Goal: Task Accomplishment & Management: Manage account settings

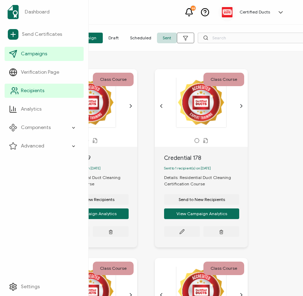
click at [28, 88] on span "Recipients" at bounding box center [32, 90] width 23 height 7
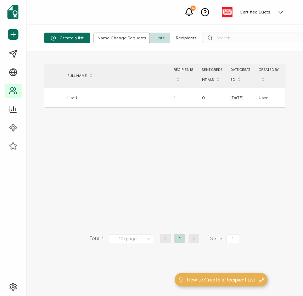
click at [180, 37] on span "Recipients" at bounding box center [186, 38] width 32 height 11
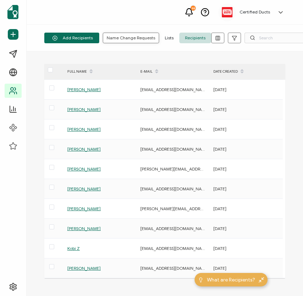
click at [127, 37] on span "Name Change Requests" at bounding box center [131, 38] width 49 height 4
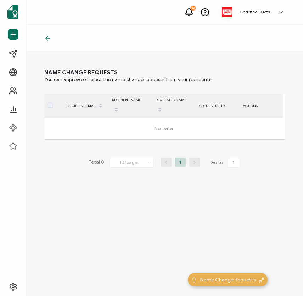
click at [45, 40] on icon at bounding box center [47, 38] width 7 height 7
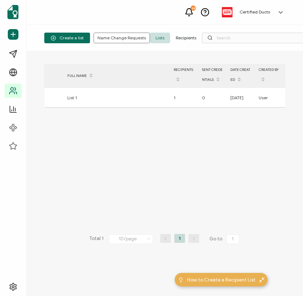
click at [183, 38] on span "Recipients" at bounding box center [186, 38] width 32 height 11
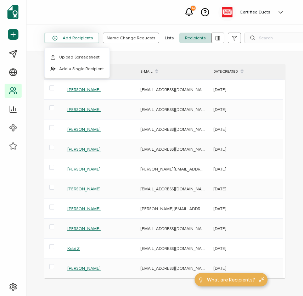
click at [69, 38] on button "Add Recipients" at bounding box center [71, 38] width 55 height 11
click at [71, 69] on span "Add a Single Recipient" at bounding box center [81, 68] width 45 height 5
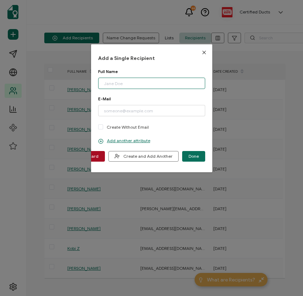
click at [109, 81] on input "dialog" at bounding box center [151, 83] width 107 height 11
paste input "Ajay Deep [PERSON_NAME]"
type input "Ajay Deep [PERSON_NAME]"
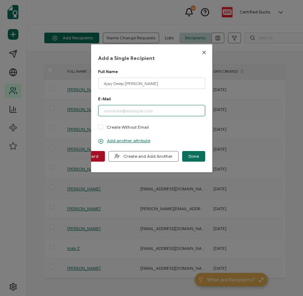
click at [124, 113] on input "dialog" at bounding box center [151, 110] width 107 height 11
paste input "[EMAIL_ADDRESS][DOMAIN_NAME]"
type input "[EMAIL_ADDRESS][DOMAIN_NAME]"
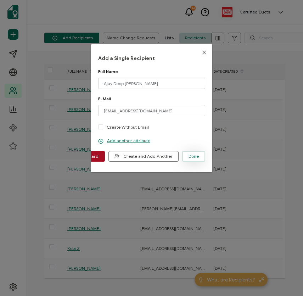
click at [197, 156] on button "Done" at bounding box center [193, 156] width 23 height 11
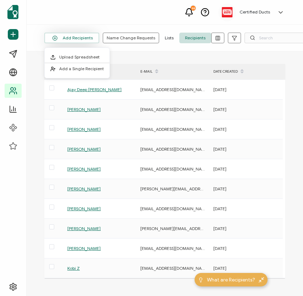
click at [79, 36] on button "Add Recipients" at bounding box center [71, 38] width 55 height 11
click at [82, 67] on span "Add a Single Recipient" at bounding box center [81, 68] width 45 height 5
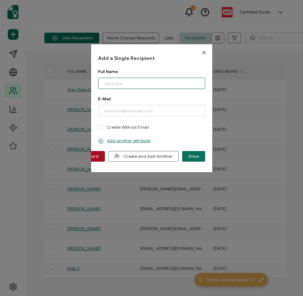
click at [110, 85] on input "dialog" at bounding box center [151, 83] width 107 height 11
paste input "[PERSON_NAME]"
type input "[PERSON_NAME]"
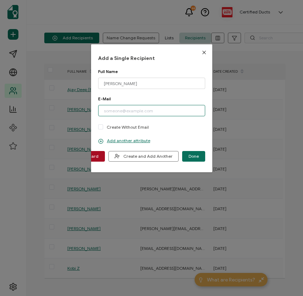
click at [126, 110] on input "dialog" at bounding box center [151, 110] width 107 height 11
paste input "[PERSON_NAME]"
type input "R"
paste input "[EMAIL_ADDRESS][DOMAIN_NAME]"
type input "[EMAIL_ADDRESS][DOMAIN_NAME]"
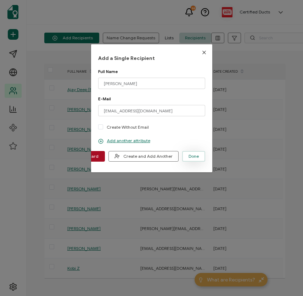
click at [193, 156] on span "Done" at bounding box center [194, 156] width 10 height 4
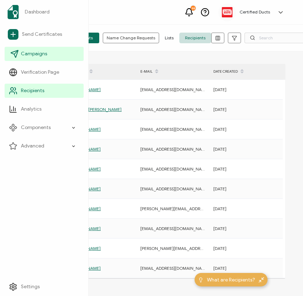
click at [22, 51] on span "Campaigns" at bounding box center [34, 53] width 26 height 7
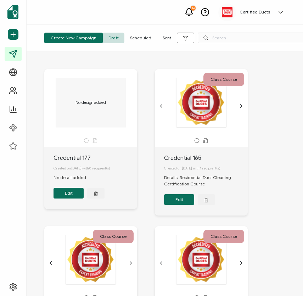
click at [164, 37] on span "Sent" at bounding box center [167, 38] width 20 height 11
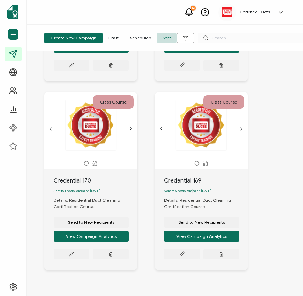
scroll to position [763, 0]
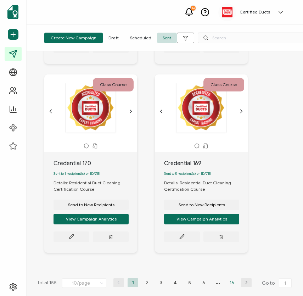
click at [231, 281] on li "16" at bounding box center [232, 282] width 11 height 9
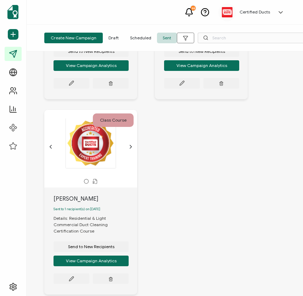
scroll to position [380, 0]
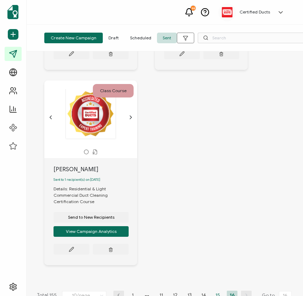
click at [217, 291] on li "15" at bounding box center [218, 295] width 11 height 9
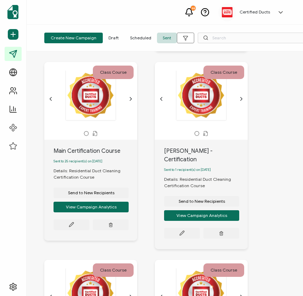
scroll to position [593, 0]
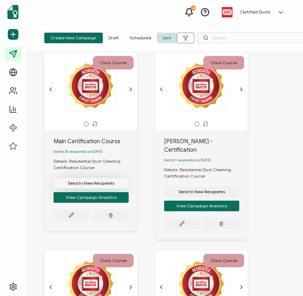
click at [91, 183] on span "Send to New Recipients" at bounding box center [91, 183] width 46 height 4
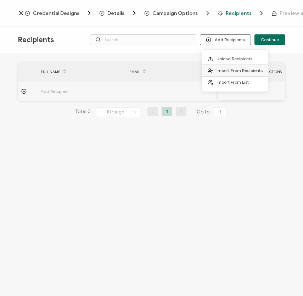
click at [226, 72] on span "Import From Recipients" at bounding box center [240, 70] width 46 height 5
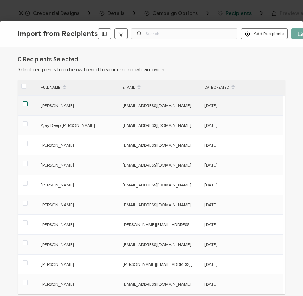
click at [26, 105] on span at bounding box center [25, 103] width 5 height 5
click at [28, 101] on input "checkbox" at bounding box center [28, 101] width 0 height 0
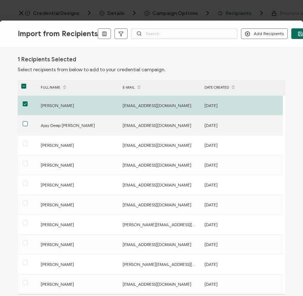
click at [25, 123] on span at bounding box center [25, 123] width 5 height 5
click at [28, 121] on input "checkbox" at bounding box center [28, 121] width 0 height 0
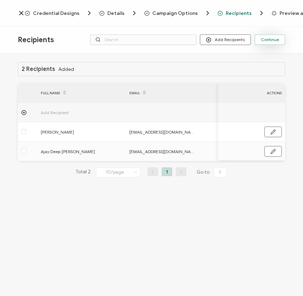
click at [273, 36] on button "Continue" at bounding box center [270, 39] width 31 height 11
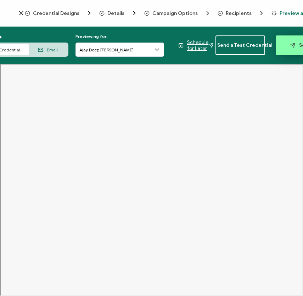
click at [289, 41] on button "Send" at bounding box center [301, 45] width 50 height 20
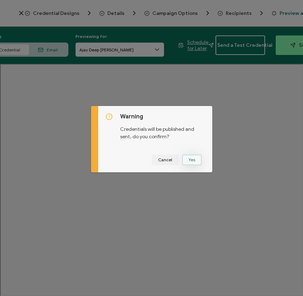
click at [190, 158] on button "Yes" at bounding box center [192, 160] width 20 height 11
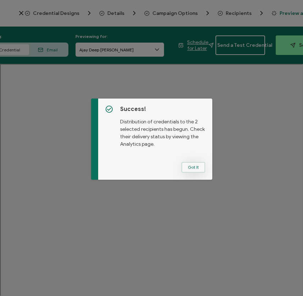
click at [189, 166] on button "Got It" at bounding box center [194, 167] width 24 height 11
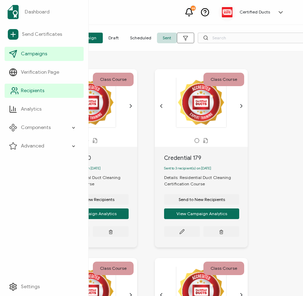
click at [27, 90] on span "Recipients" at bounding box center [32, 90] width 23 height 7
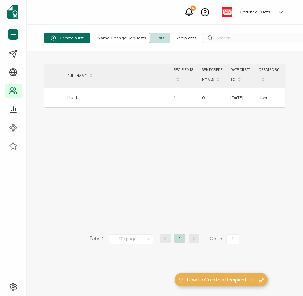
click at [182, 41] on span "Recipients" at bounding box center [186, 38] width 32 height 11
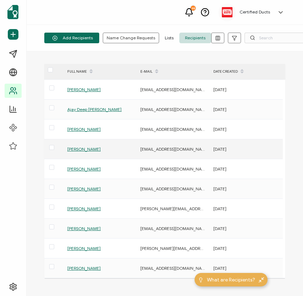
click at [88, 149] on span "[PERSON_NAME]" at bounding box center [83, 148] width 33 height 5
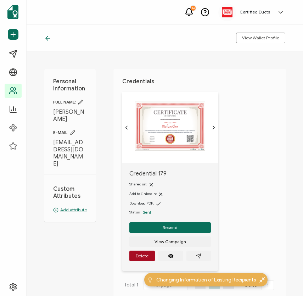
click at [83, 100] on icon at bounding box center [80, 102] width 5 height 5
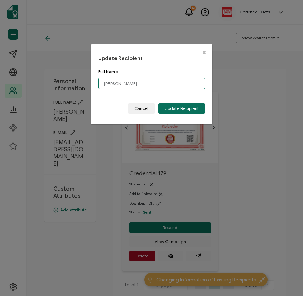
click at [109, 83] on input "[PERSON_NAME]" at bounding box center [151, 83] width 107 height 11
type input "[PERSON_NAME]"
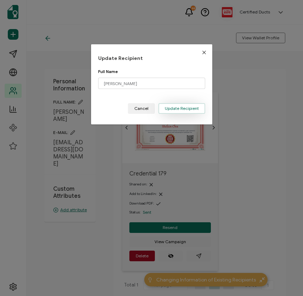
click at [175, 104] on button "Update Recipient" at bounding box center [182, 108] width 47 height 11
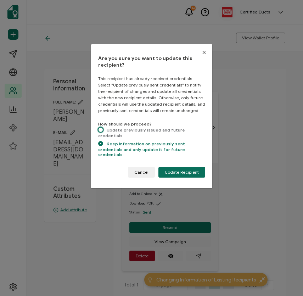
click at [101, 131] on span "dialog" at bounding box center [100, 129] width 5 height 5
click at [101, 131] on input "Update previously issued and future credentials." at bounding box center [100, 130] width 5 height 6
radio input "true"
radio input "false"
